Goal: Information Seeking & Learning: Learn about a topic

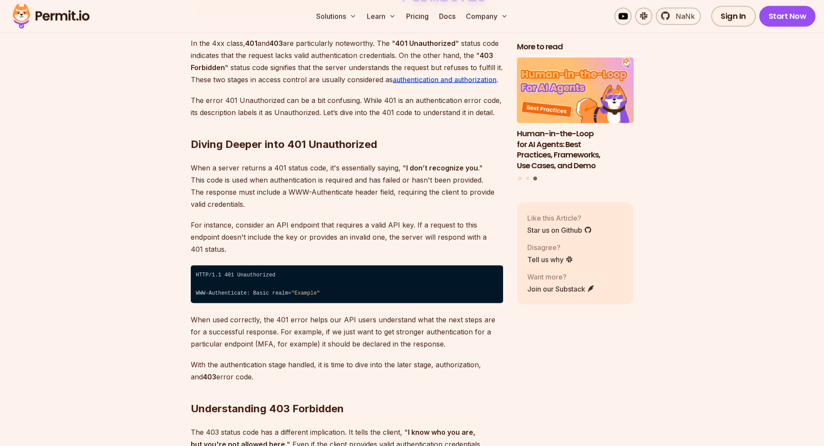
scroll to position [1238, 0]
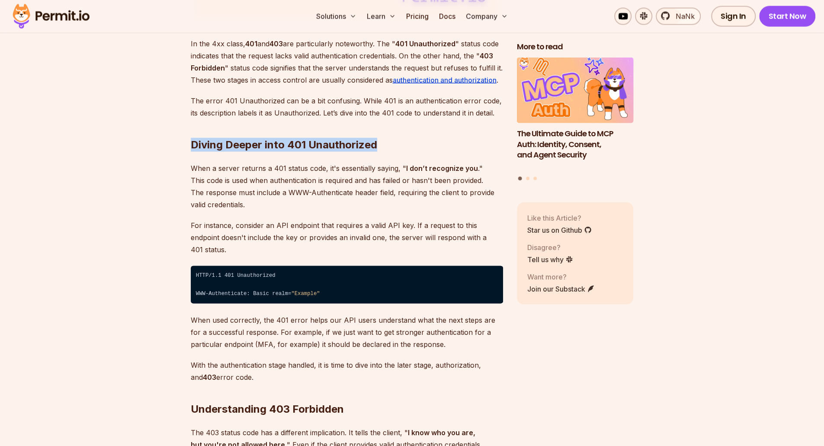
drag, startPoint x: 191, startPoint y: 148, endPoint x: 400, endPoint y: 130, distance: 209.4
click at [400, 130] on h2 "Diving Deeper into 401 Unauthorized" at bounding box center [347, 127] width 312 height 48
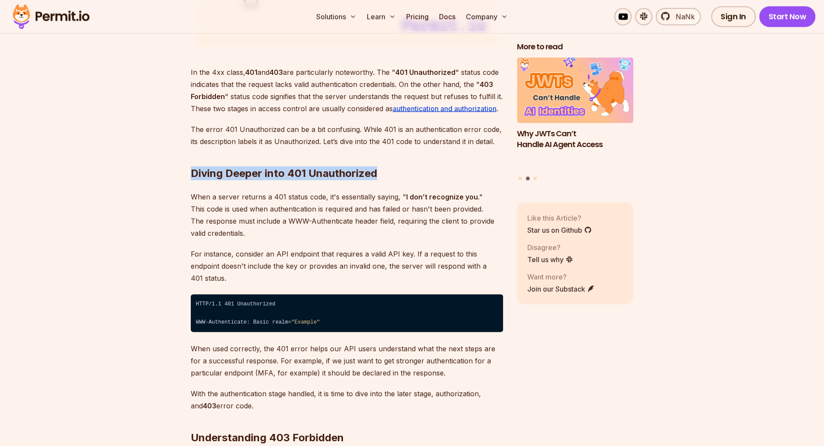
scroll to position [1210, 0]
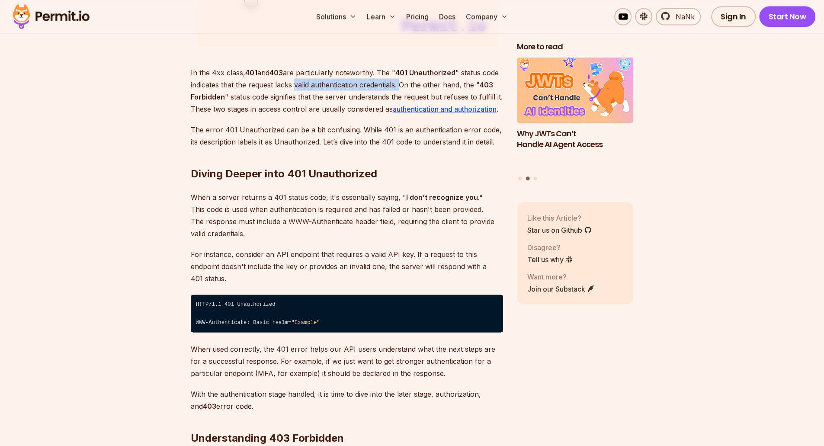
drag, startPoint x: 295, startPoint y: 84, endPoint x: 400, endPoint y: 83, distance: 105.2
click at [400, 83] on p "In the 4xx class, 401 and 403 are particularly noteworthy. The " 401 Unauthoriz…" at bounding box center [347, 90] width 312 height 48
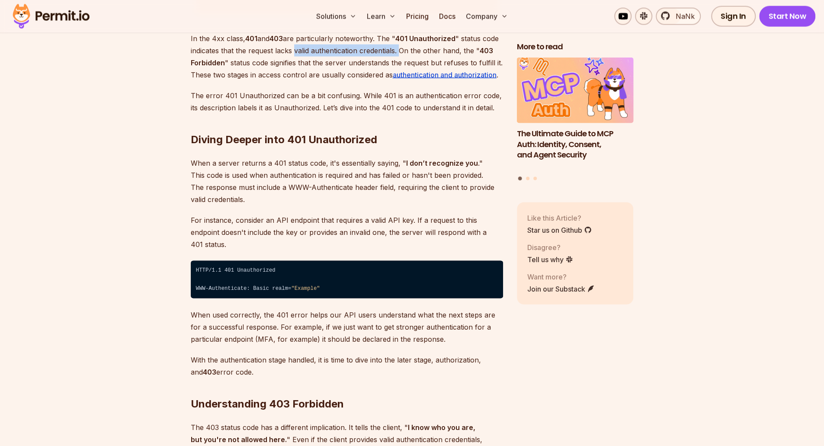
scroll to position [1243, 0]
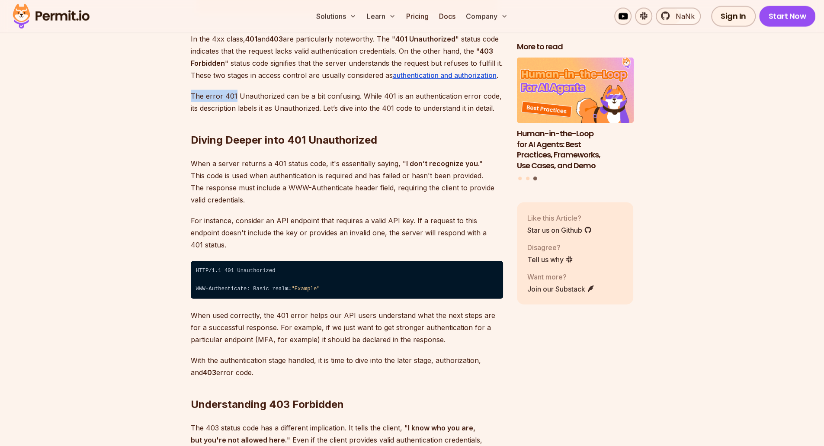
drag, startPoint x: 191, startPoint y: 97, endPoint x: 234, endPoint y: 95, distance: 42.9
click at [234, 95] on p "The error 401 Unauthorized can be a bit confusing. While 401 is an authenticati…" at bounding box center [347, 102] width 312 height 24
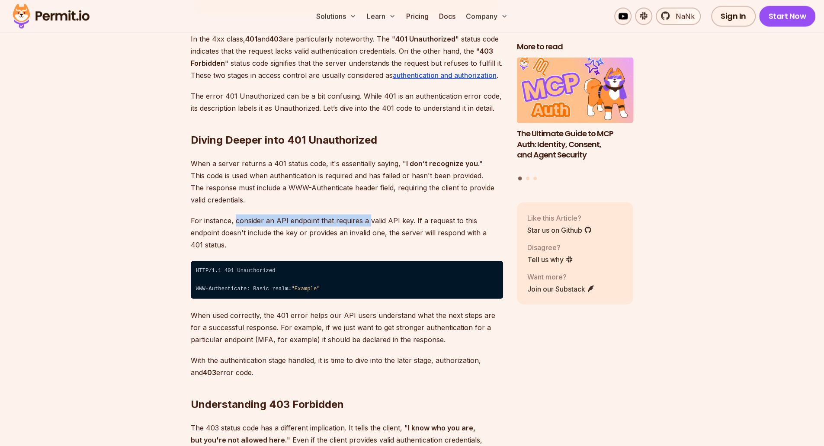
drag, startPoint x: 235, startPoint y: 220, endPoint x: 367, endPoint y: 222, distance: 132.0
click at [367, 222] on p "For instance, consider an API endpoint that requires a valid API key. If a requ…" at bounding box center [347, 233] width 312 height 36
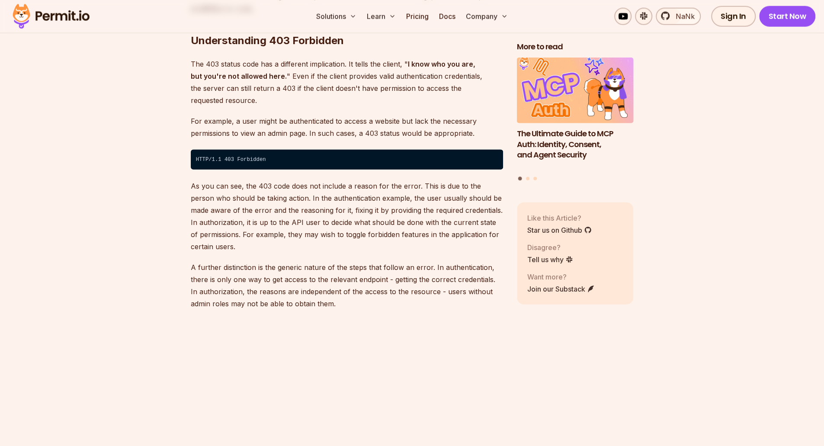
scroll to position [1607, 0]
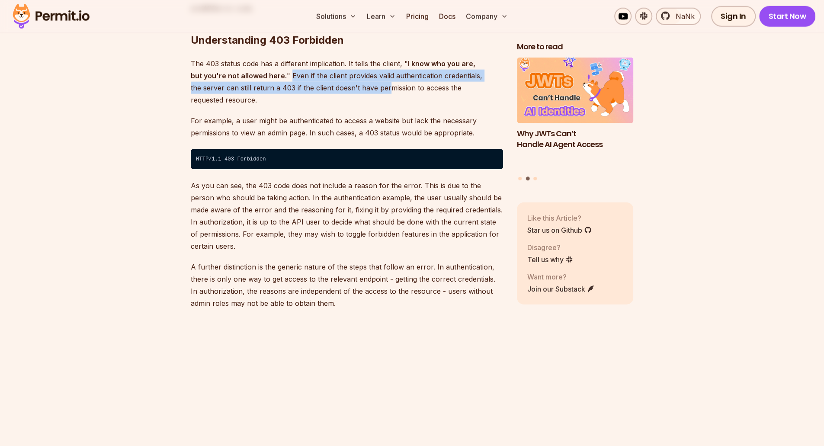
drag, startPoint x: 275, startPoint y: 63, endPoint x: 352, endPoint y: 71, distance: 77.5
click at [352, 71] on p "The 403 status code has a different implication. It tells the client, " I know …" at bounding box center [347, 82] width 312 height 48
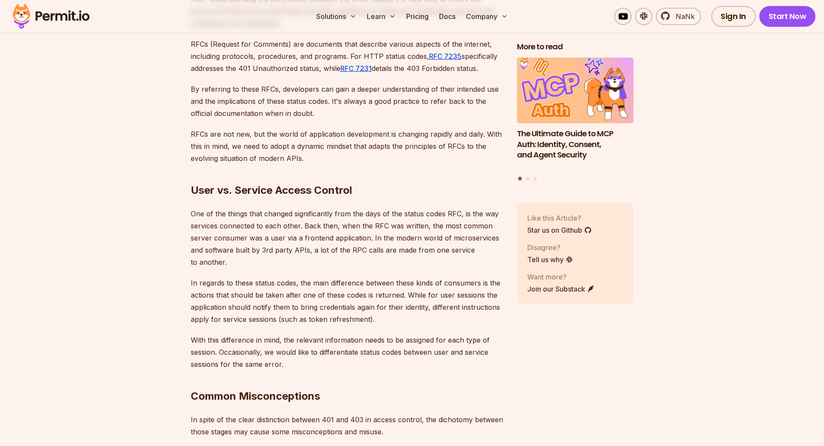
scroll to position [2119, 0]
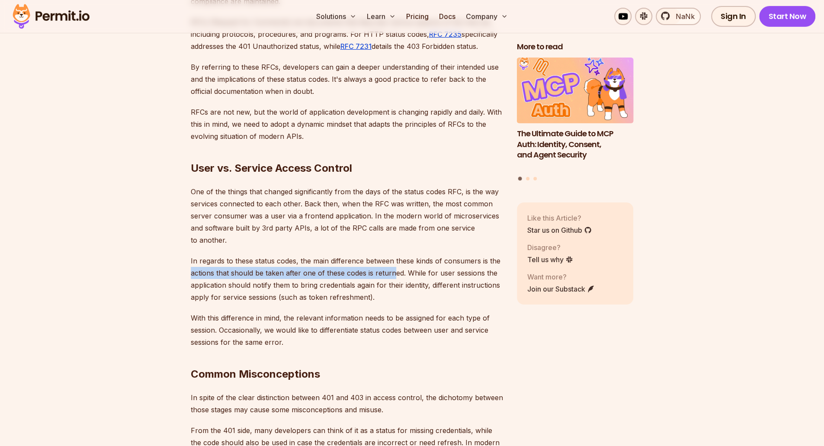
drag, startPoint x: 192, startPoint y: 248, endPoint x: 397, endPoint y: 245, distance: 205.6
click at [397, 255] on p "In regards to these status codes, the main difference between these kinds of co…" at bounding box center [347, 279] width 312 height 48
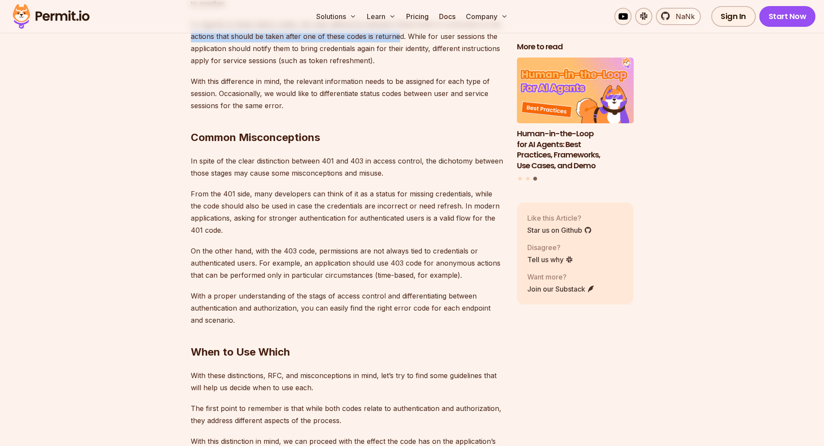
scroll to position [2356, 0]
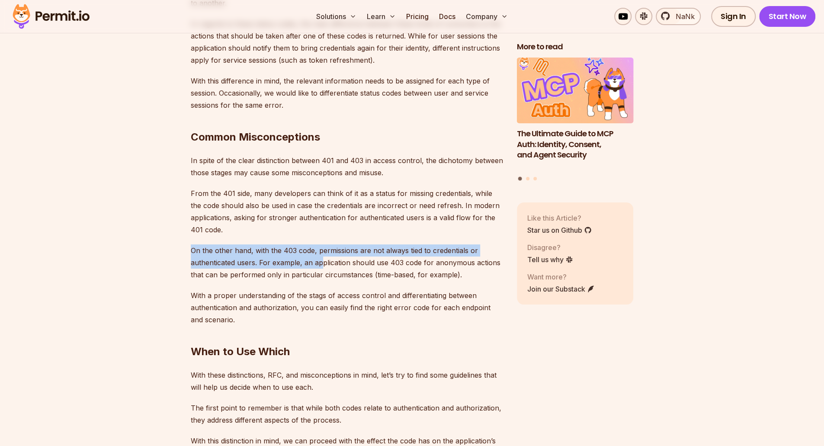
drag, startPoint x: 191, startPoint y: 225, endPoint x: 321, endPoint y: 234, distance: 130.6
click at [321, 245] on p "On the other hand, with the 403 code, permissions are not always tied to creden…" at bounding box center [347, 263] width 312 height 36
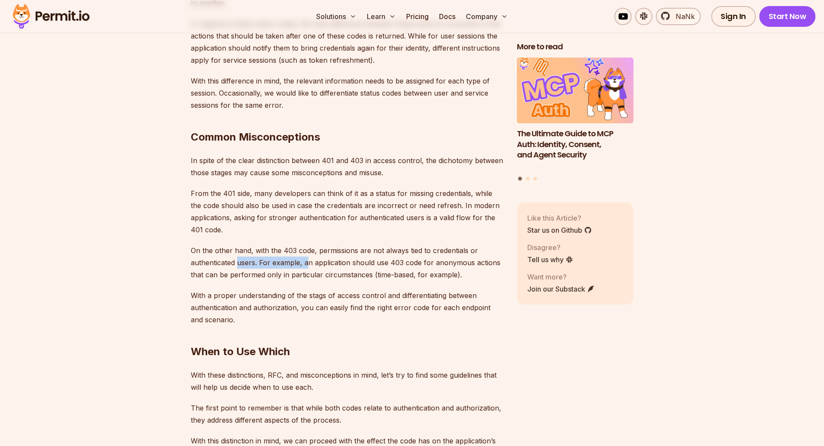
drag, startPoint x: 238, startPoint y: 235, endPoint x: 308, endPoint y: 242, distance: 69.5
click at [308, 245] on p "On the other hand, with the 403 code, permissions are not always tied to creden…" at bounding box center [347, 263] width 312 height 36
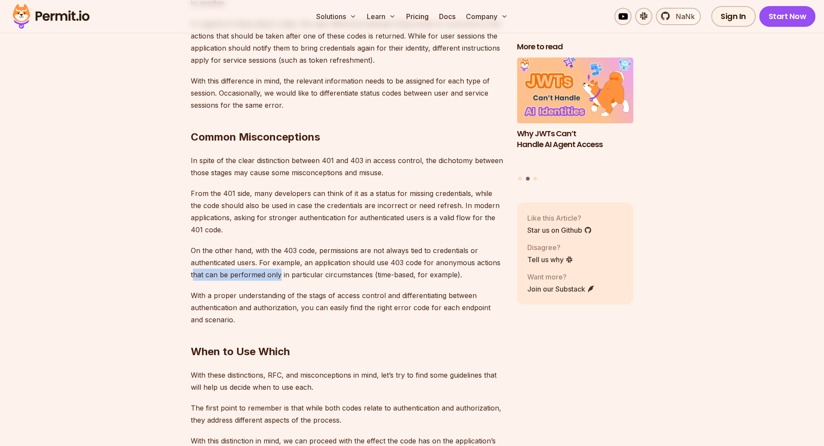
drag, startPoint x: 192, startPoint y: 252, endPoint x: 280, endPoint y: 255, distance: 87.5
click at [280, 255] on p "On the other hand, with the 403 code, permissions are not always tied to creden…" at bounding box center [347, 263] width 312 height 36
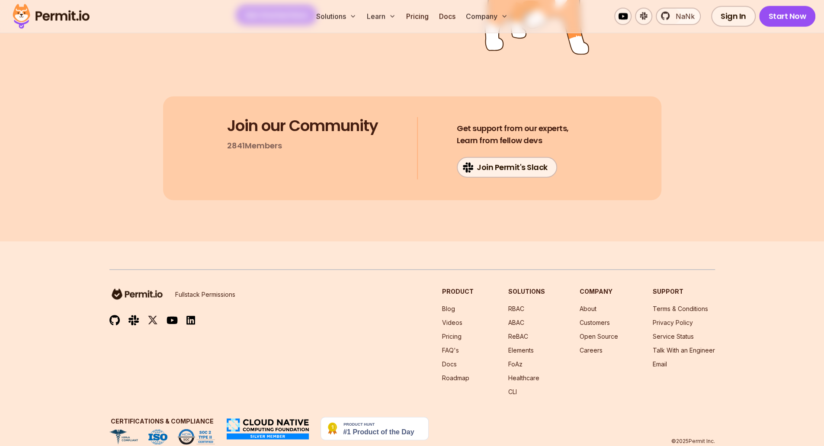
scroll to position [4086, 0]
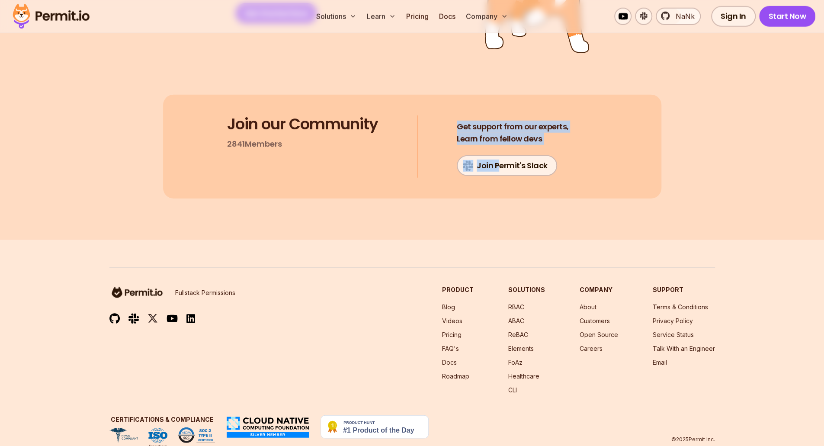
drag, startPoint x: 413, startPoint y: 109, endPoint x: 501, endPoint y: 203, distance: 128.9
click at [501, 203] on section "Test in minutes, go to prod in days. Get Started Now Join our Community 2841 Me…" at bounding box center [412, 60] width 824 height 360
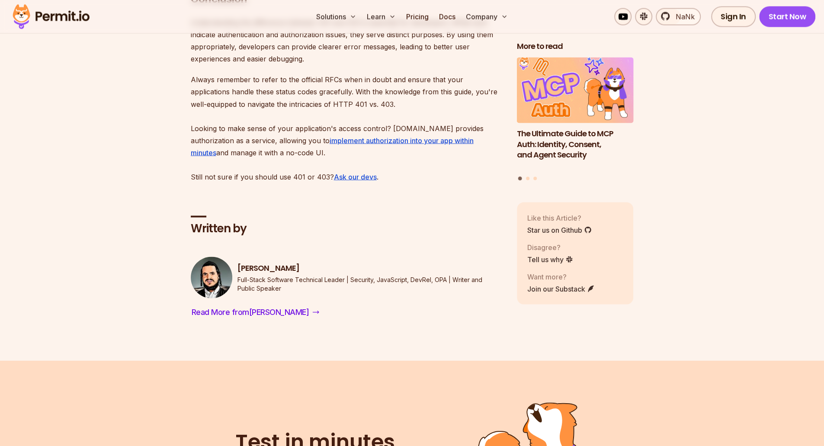
scroll to position [3604, 0]
drag, startPoint x: 298, startPoint y: 245, endPoint x: 236, endPoint y: 245, distance: 61.5
click at [236, 258] on div "[PERSON_NAME] Full-Stack Software Technical Leader | Security, JavaScript, DevR…" at bounding box center [347, 279] width 312 height 42
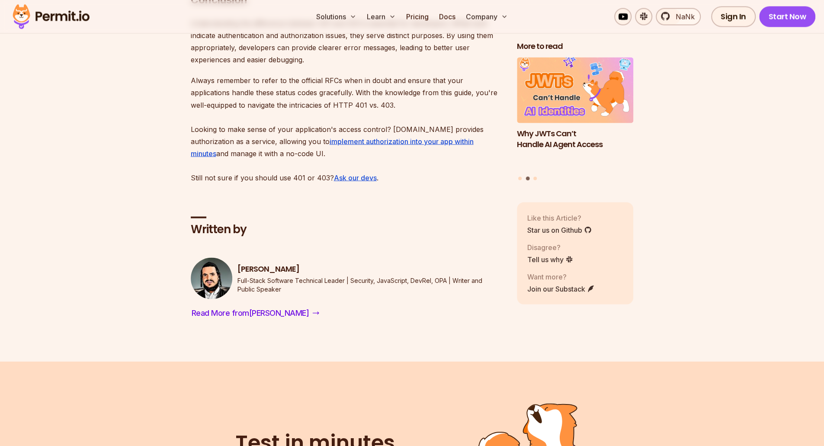
click at [214, 214] on div "Written by [PERSON_NAME] Full-Stack Software Technical Leader | Security, JavaS…" at bounding box center [347, 255] width 312 height 132
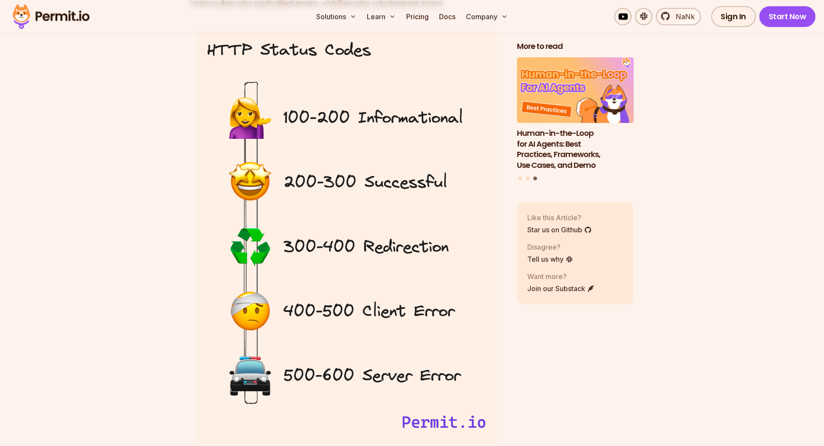
scroll to position [803, 0]
